Goal: Transaction & Acquisition: Purchase product/service

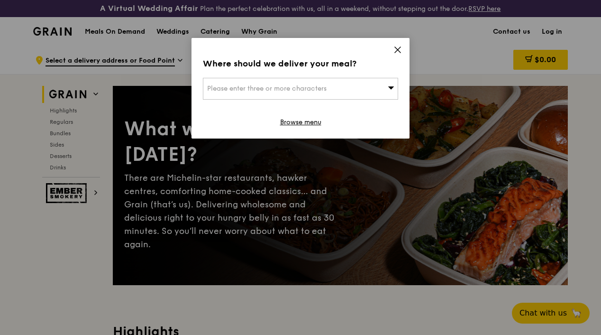
click at [391, 51] on div "Where should we deliver your meal? Please enter three or more characters Browse…" at bounding box center [301, 88] width 218 height 101
click at [399, 50] on icon at bounding box center [398, 50] width 9 height 9
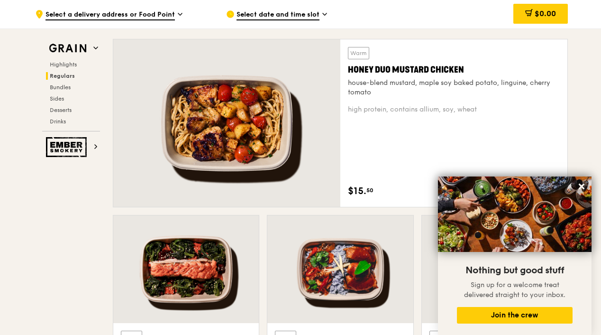
scroll to position [696, 0]
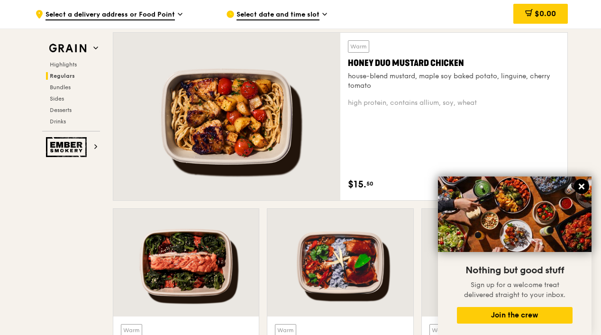
click at [580, 186] on icon at bounding box center [582, 186] width 9 height 9
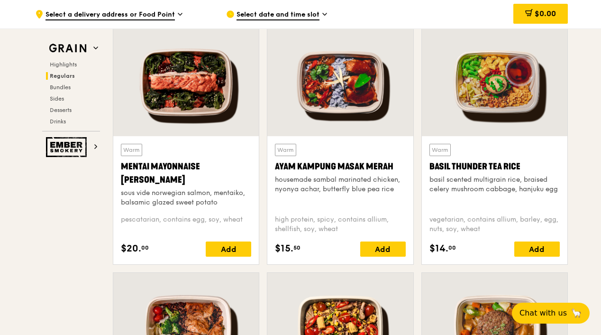
scroll to position [877, 0]
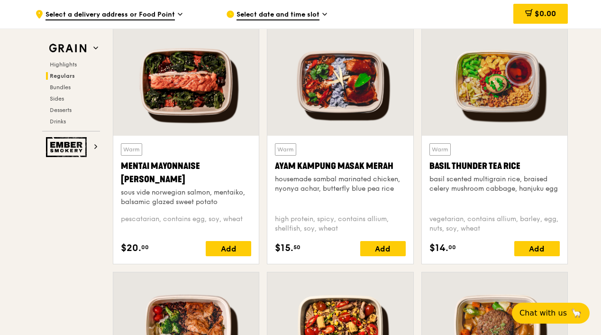
click at [135, 183] on div "Mentai Mayonnaise [PERSON_NAME]" at bounding box center [186, 172] width 130 height 27
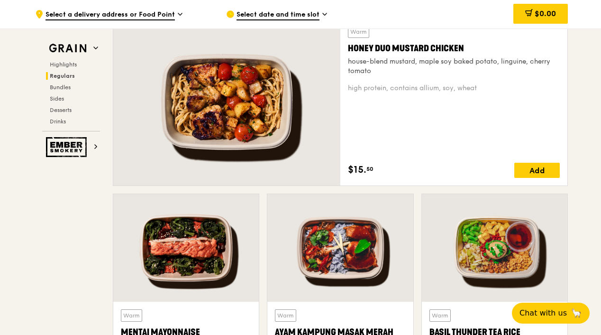
scroll to position [709, 0]
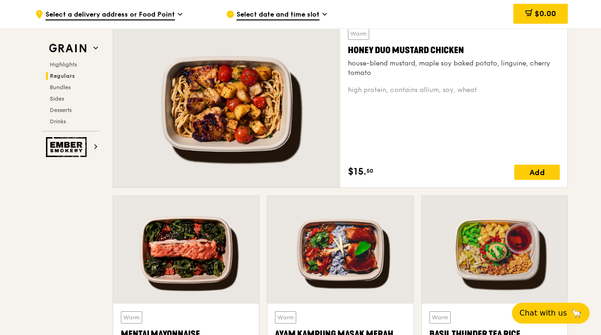
click at [486, 145] on div "Warm Honey Duo Mustard Chicken house-blend mustard, maple soy baked potato, lin…" at bounding box center [454, 104] width 212 height 152
click at [539, 178] on div "Add" at bounding box center [538, 172] width 46 height 15
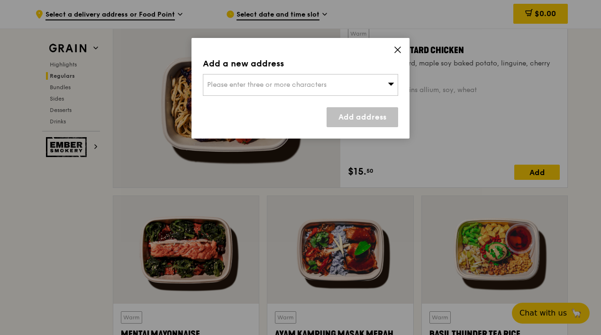
click at [398, 44] on div "Add a new address Please enter three or more characters Add address" at bounding box center [301, 88] width 218 height 101
click at [397, 48] on icon at bounding box center [398, 50] width 9 height 9
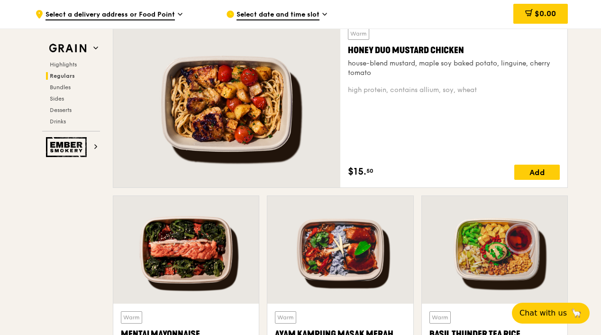
click at [234, 119] on div at bounding box center [226, 103] width 227 height 167
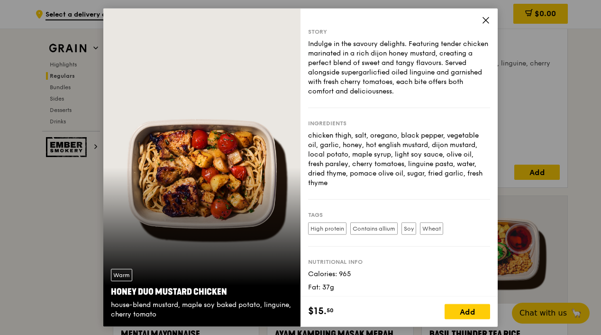
scroll to position [0, 0]
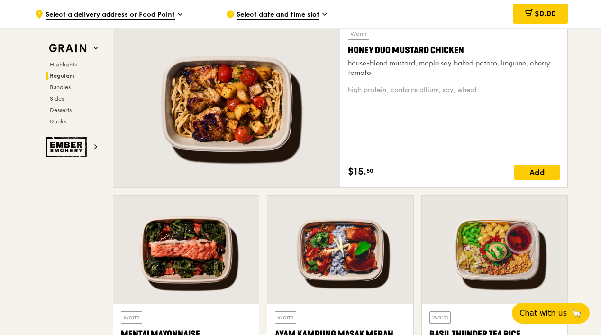
drag, startPoint x: 473, startPoint y: 58, endPoint x: 342, endPoint y: 62, distance: 131.5
click at [342, 64] on div "Warm Honey Duo Mustard Chicken house-blend mustard, maple soy baked potato, lin…" at bounding box center [454, 103] width 227 height 167
copy div "Honey Duo Mustard Chicken"
